Goal: Navigation & Orientation: Find specific page/section

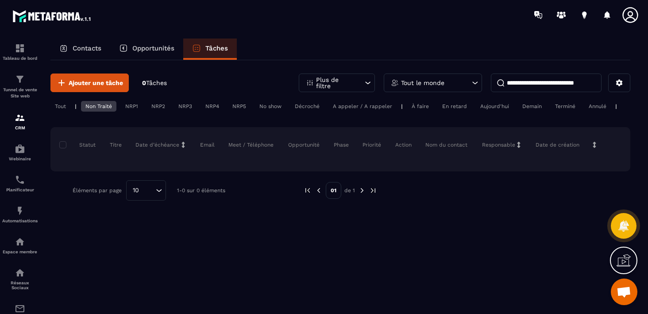
click at [91, 46] on p "Contacts" at bounding box center [87, 48] width 29 height 8
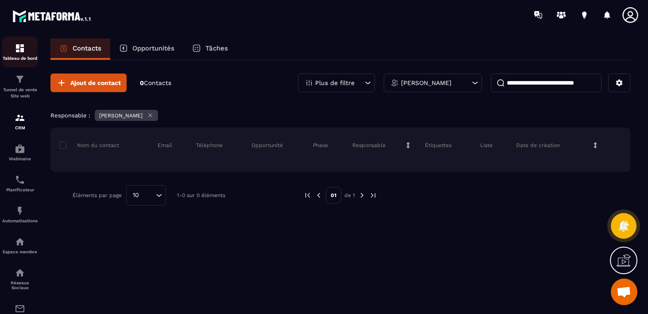
click at [22, 48] on img at bounding box center [20, 48] width 11 height 11
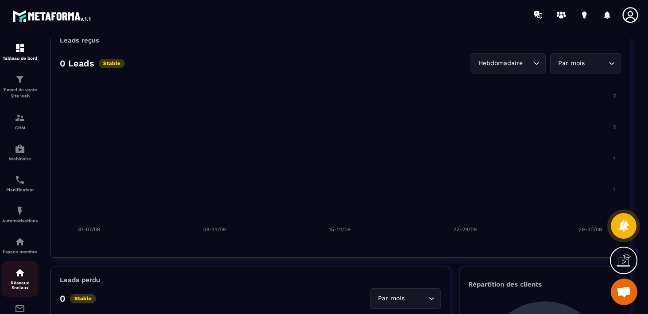
scroll to position [93, 0]
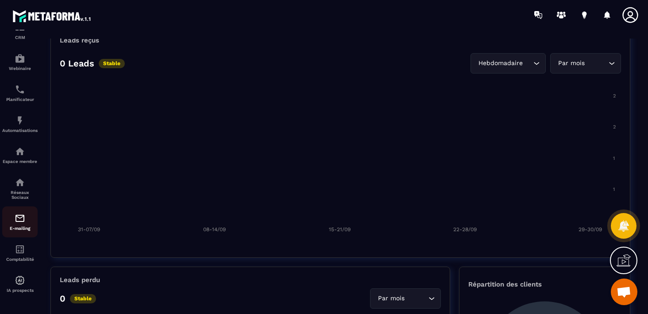
click at [28, 229] on p "E-mailing" at bounding box center [19, 228] width 35 height 5
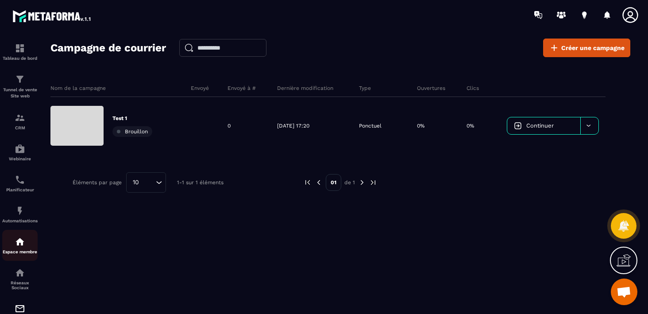
click at [24, 254] on p "Espace membre" at bounding box center [19, 251] width 35 height 5
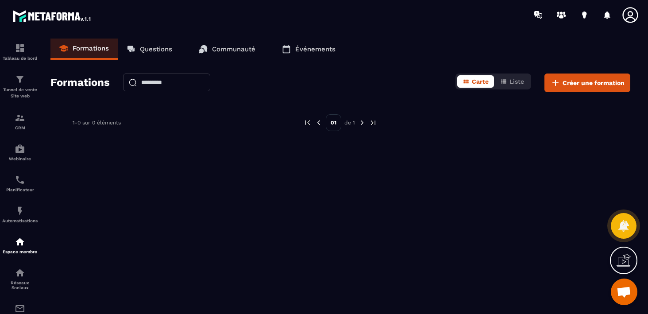
click at [157, 46] on p "Questions" at bounding box center [156, 49] width 32 height 8
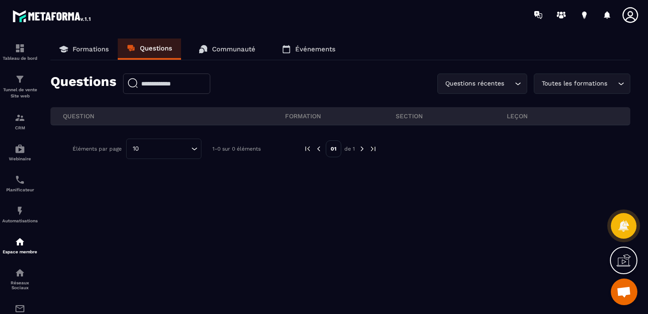
click at [213, 54] on link "Communauté" at bounding box center [227, 49] width 74 height 21
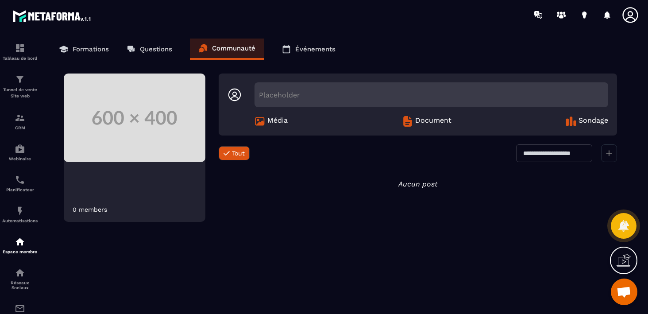
click at [290, 45] on icon at bounding box center [286, 49] width 9 height 9
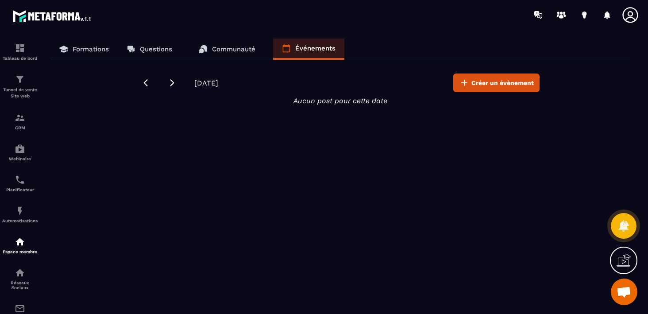
click at [80, 47] on p "Formations" at bounding box center [91, 49] width 36 height 8
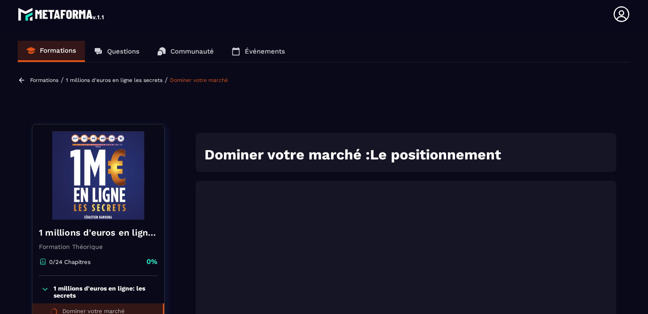
click at [617, 12] on icon at bounding box center [622, 14] width 18 height 18
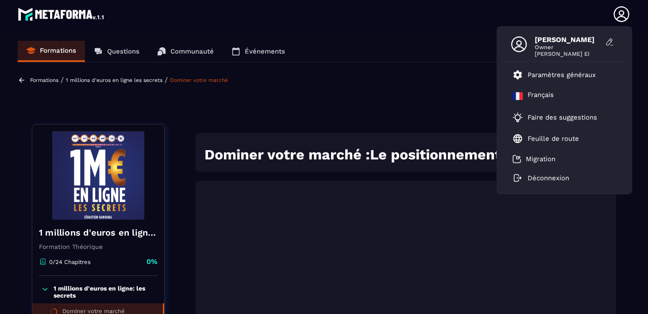
click at [554, 38] on span "[PERSON_NAME]" at bounding box center [568, 39] width 66 height 8
click at [538, 134] on link "Feuille de route" at bounding box center [546, 138] width 66 height 11
